Goal: Task Accomplishment & Management: Manage account settings

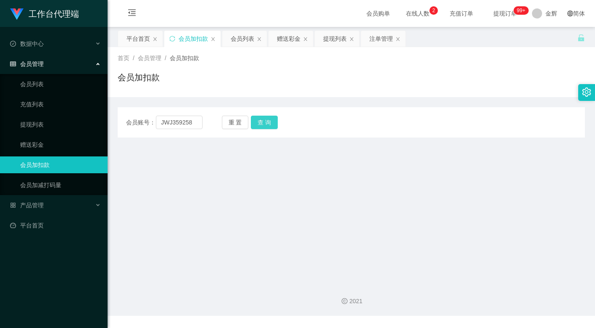
type input "JWJ359258"
click at [266, 122] on button "查 询" at bounding box center [264, 122] width 27 height 13
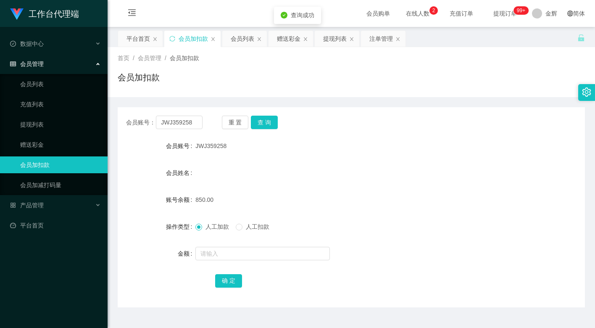
click at [233, 261] on div at bounding box center [332, 253] width 273 height 17
click at [233, 259] on input "text" at bounding box center [263, 253] width 135 height 13
type input "15"
click at [231, 279] on button "确 定" at bounding box center [228, 280] width 27 height 13
click at [431, 190] on form "会员账号 JWJ359258 会员姓名 账号余额 850.00 操作类型 人工加款 人工扣款 金额 15 确 定" at bounding box center [352, 213] width 468 height 151
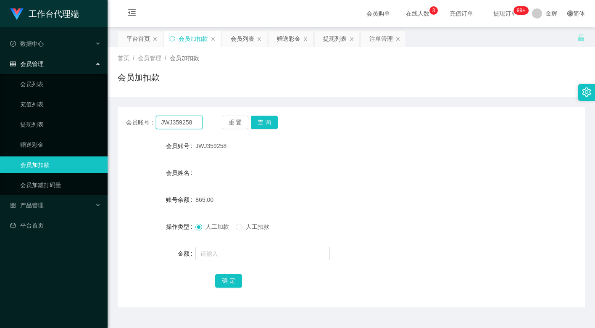
click at [192, 120] on input "JWJ359258" at bounding box center [179, 122] width 47 height 13
paste input "SI986687"
type input "SI986687"
click at [266, 121] on button "查 询" at bounding box center [264, 122] width 27 height 13
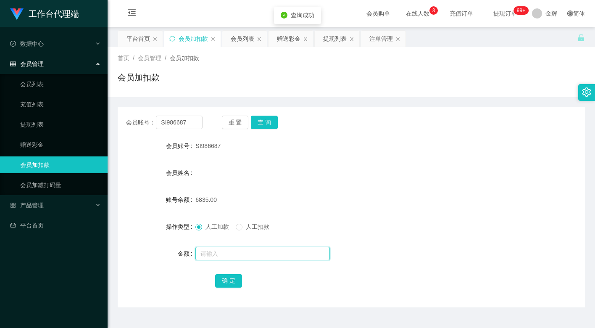
click at [223, 250] on input "text" at bounding box center [263, 253] width 135 height 13
type input "15"
click at [229, 278] on button "确 定" at bounding box center [228, 280] width 27 height 13
click at [191, 123] on input "SI986687" at bounding box center [179, 122] width 47 height 13
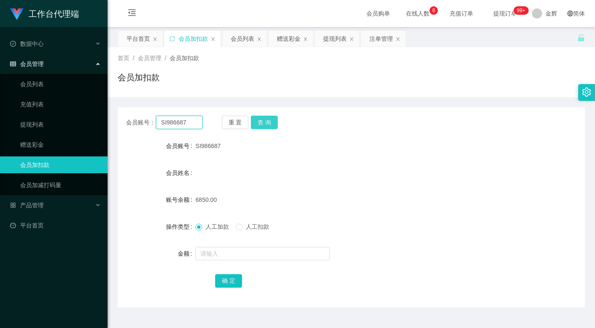
paste input "omnom123"
type input "omnom123"
drag, startPoint x: 264, startPoint y: 119, endPoint x: 265, endPoint y: 130, distance: 11.4
click at [264, 119] on button "查 询" at bounding box center [264, 122] width 27 height 13
click at [230, 243] on form "会员账号 omnom123 会员姓名 账号余额 710.00 操作类型 人工加款 人工扣款 金额 确 定" at bounding box center [352, 213] width 468 height 151
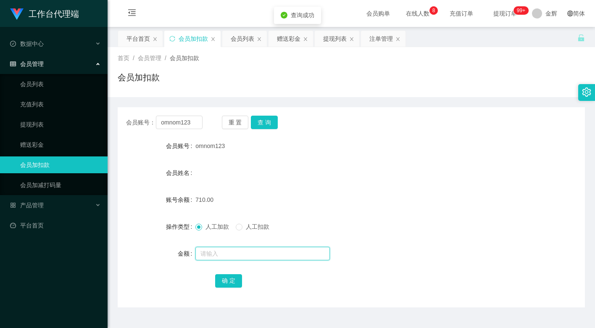
click at [226, 251] on input "text" at bounding box center [263, 253] width 135 height 13
type input "15"
drag, startPoint x: 221, startPoint y: 279, endPoint x: 120, endPoint y: 242, distance: 107.3
click at [221, 279] on button "确 定" at bounding box center [228, 280] width 27 height 13
